Goal: Transaction & Acquisition: Purchase product/service

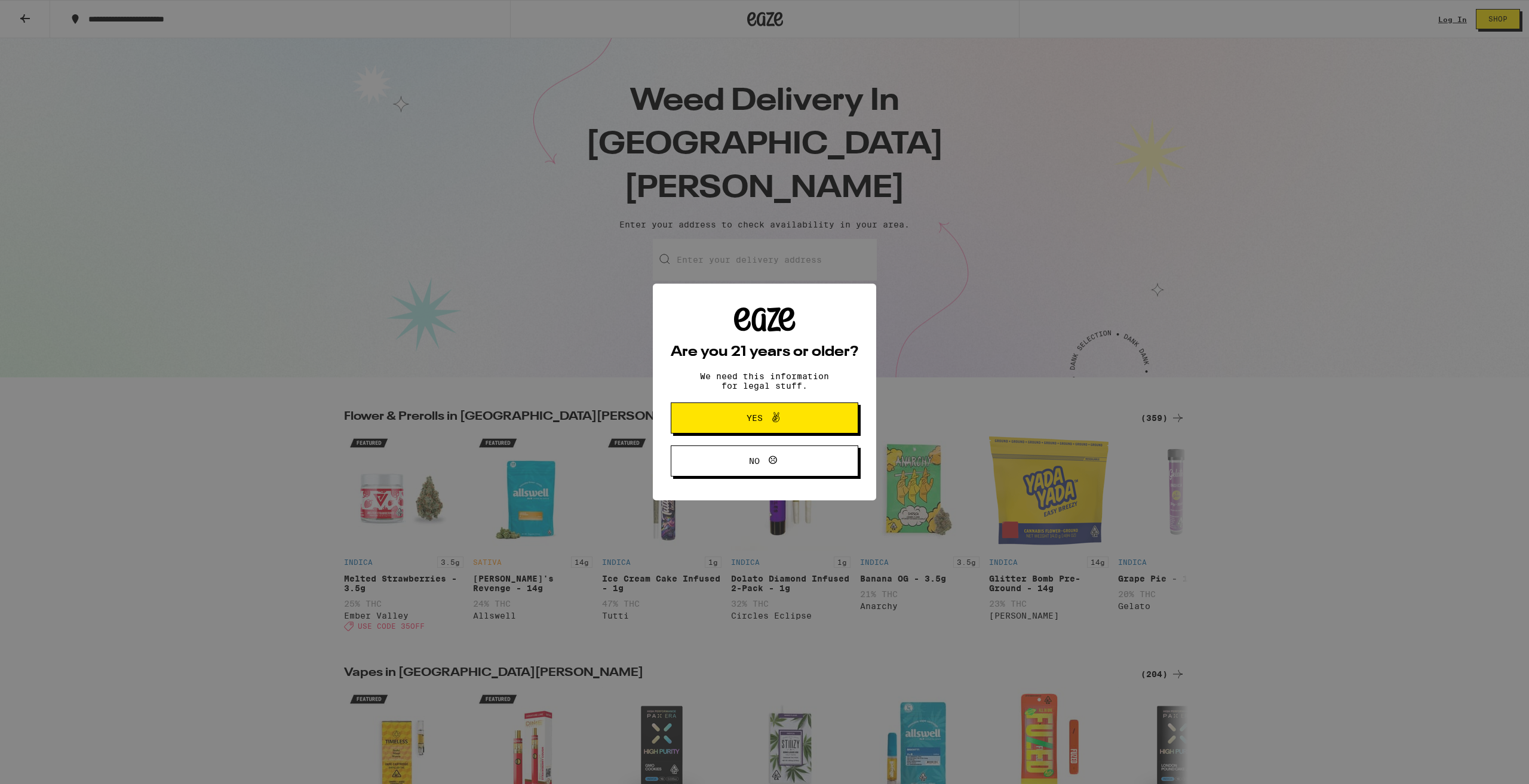
click at [759, 413] on button "Yes" at bounding box center [764, 417] width 188 height 31
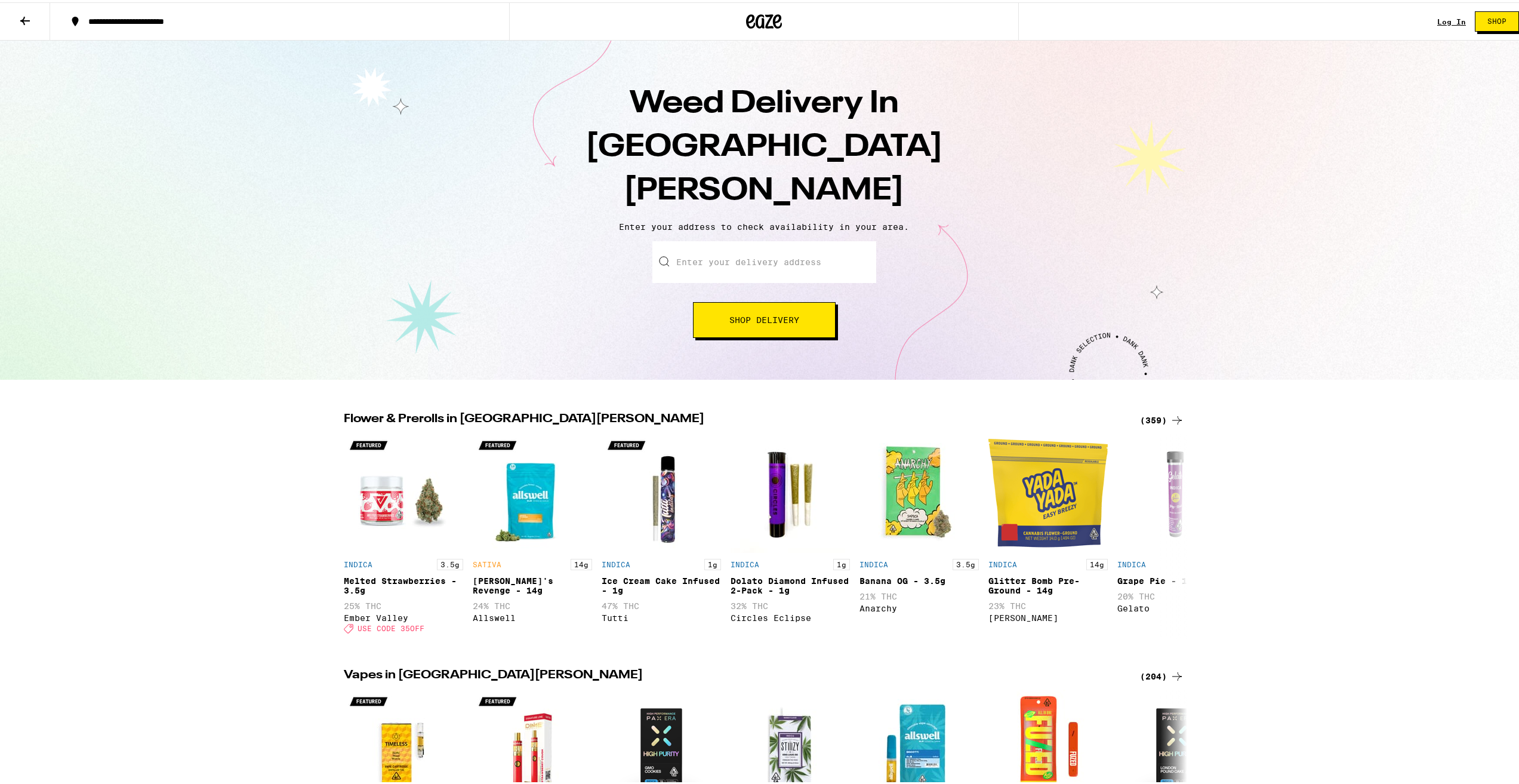
click at [753, 239] on input "Enter your delivery address" at bounding box center [764, 260] width 224 height 42
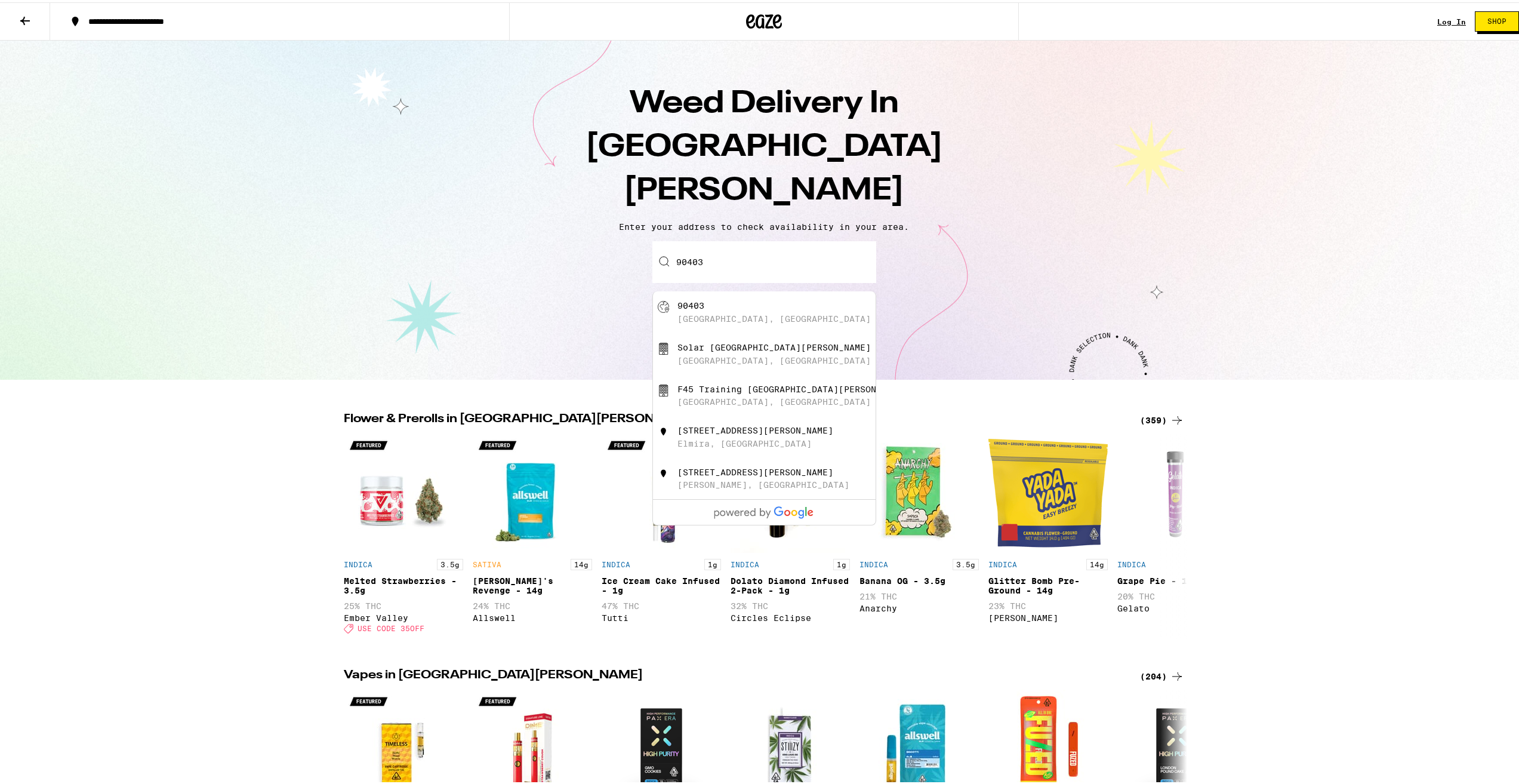
click at [734, 298] on div "[GEOGRAPHIC_DATA], [GEOGRAPHIC_DATA]" at bounding box center [784, 309] width 213 height 23
type input "[GEOGRAPHIC_DATA]"
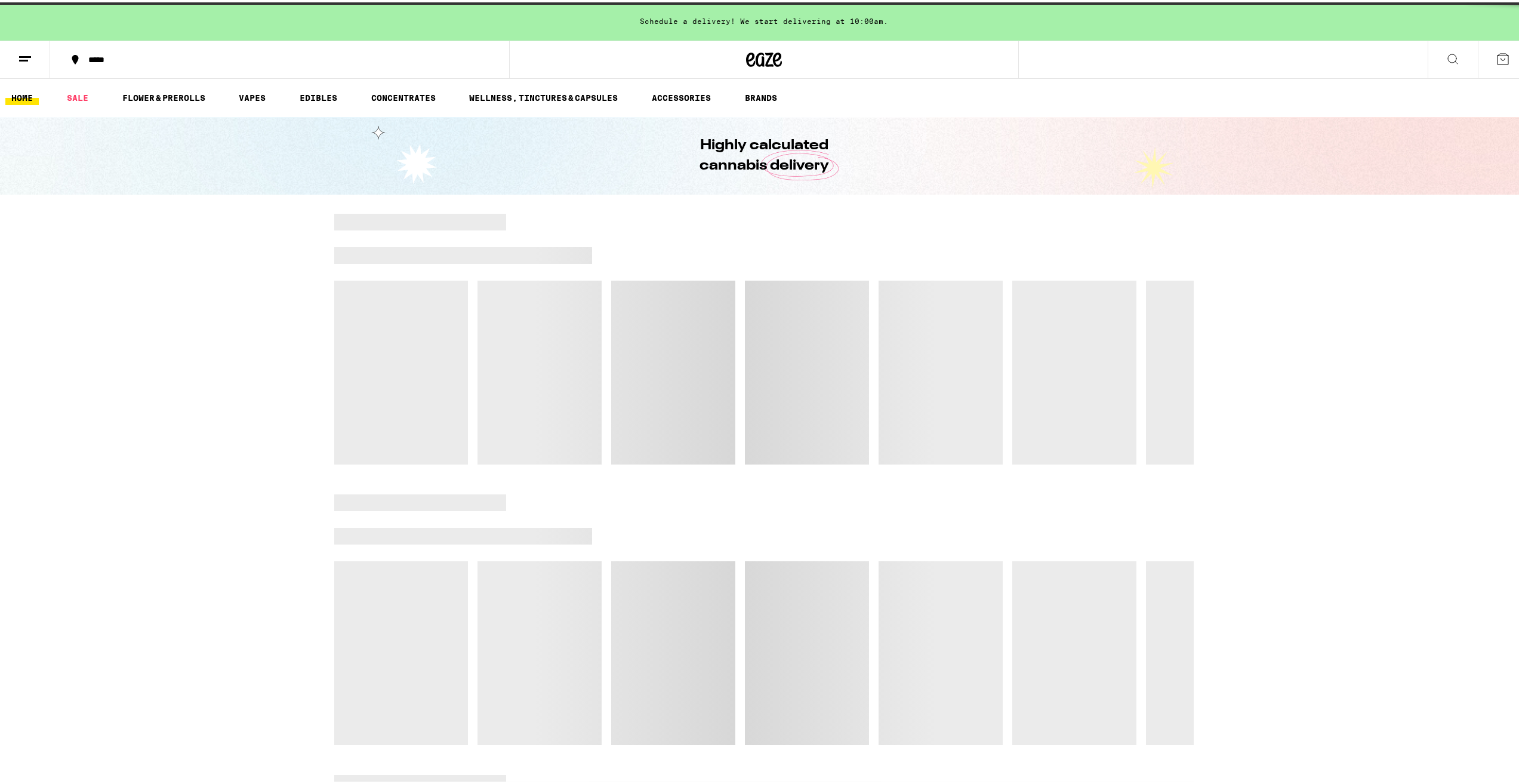
click at [738, 284] on div at bounding box center [740, 369] width 10 height 184
